Goal: Navigation & Orientation: Go to known website

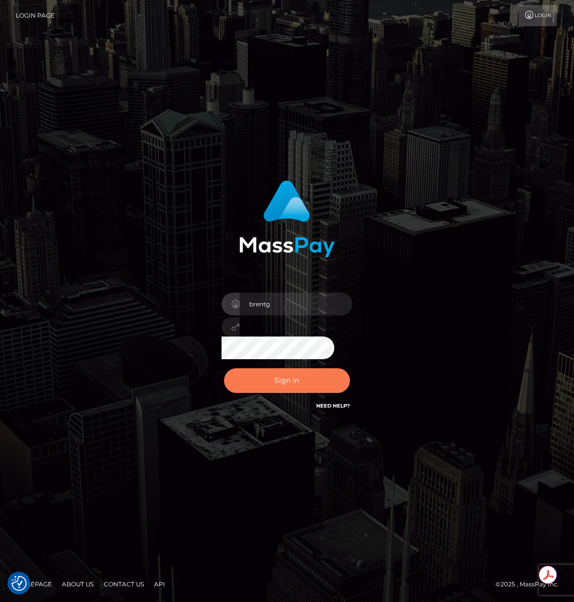
click at [274, 383] on button "Sign in" at bounding box center [287, 380] width 126 height 25
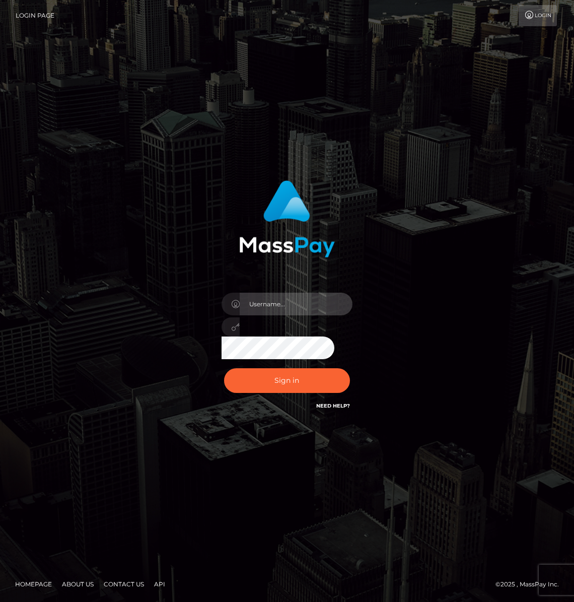
type input "brentg"
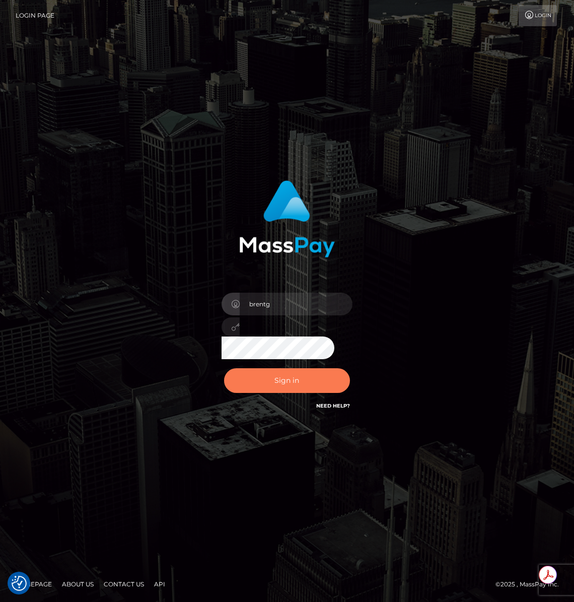
click at [258, 370] on button "Sign in" at bounding box center [287, 380] width 126 height 25
click at [258, 370] on div "Sign in Need Help?" at bounding box center [287, 384] width 146 height 45
click at [258, 370] on button "Sign in" at bounding box center [287, 380] width 126 height 25
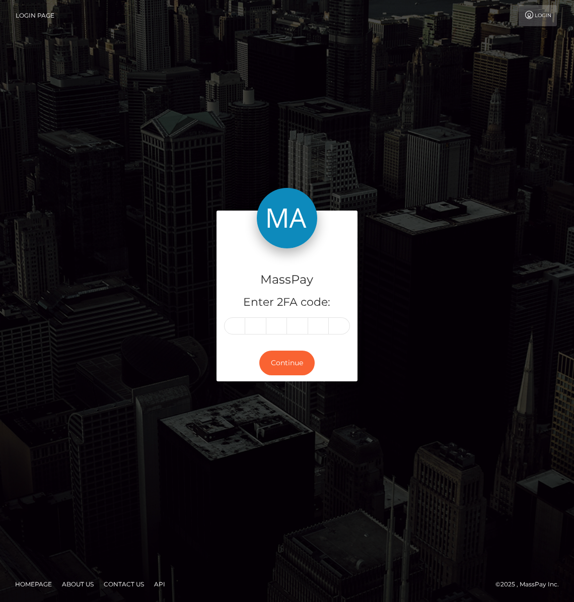
type input "9"
type input "0"
type input "1"
type input "4"
type input "8"
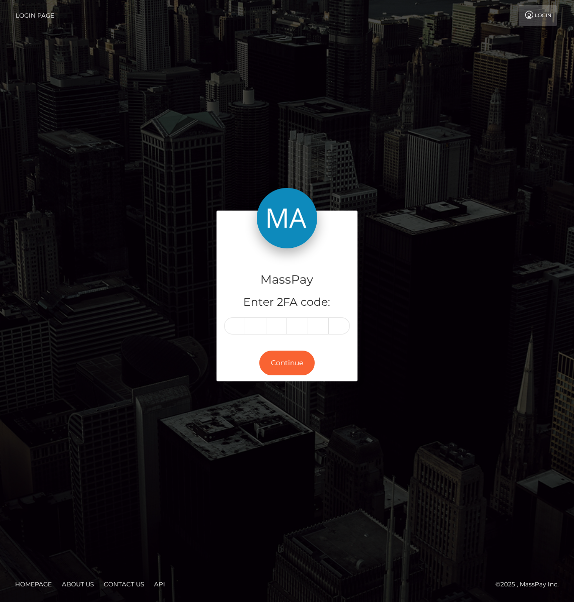
type input "4"
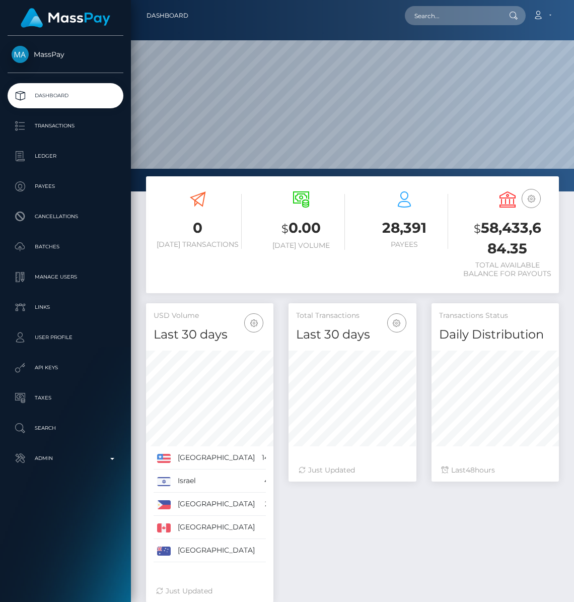
scroll to position [178, 127]
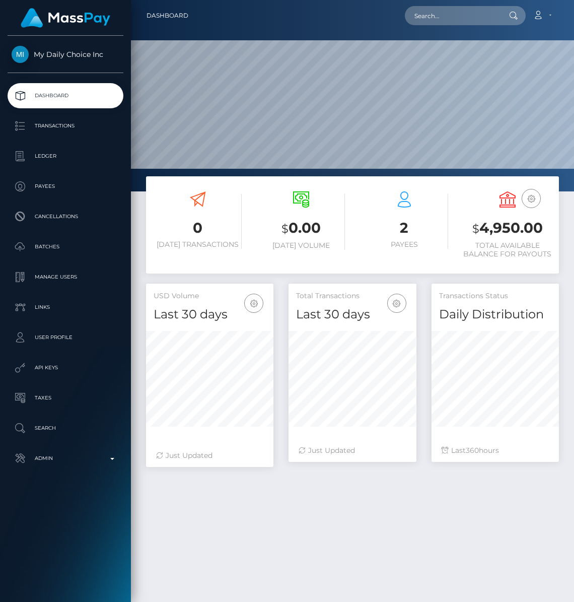
scroll to position [178, 127]
